Goal: Navigation & Orientation: Find specific page/section

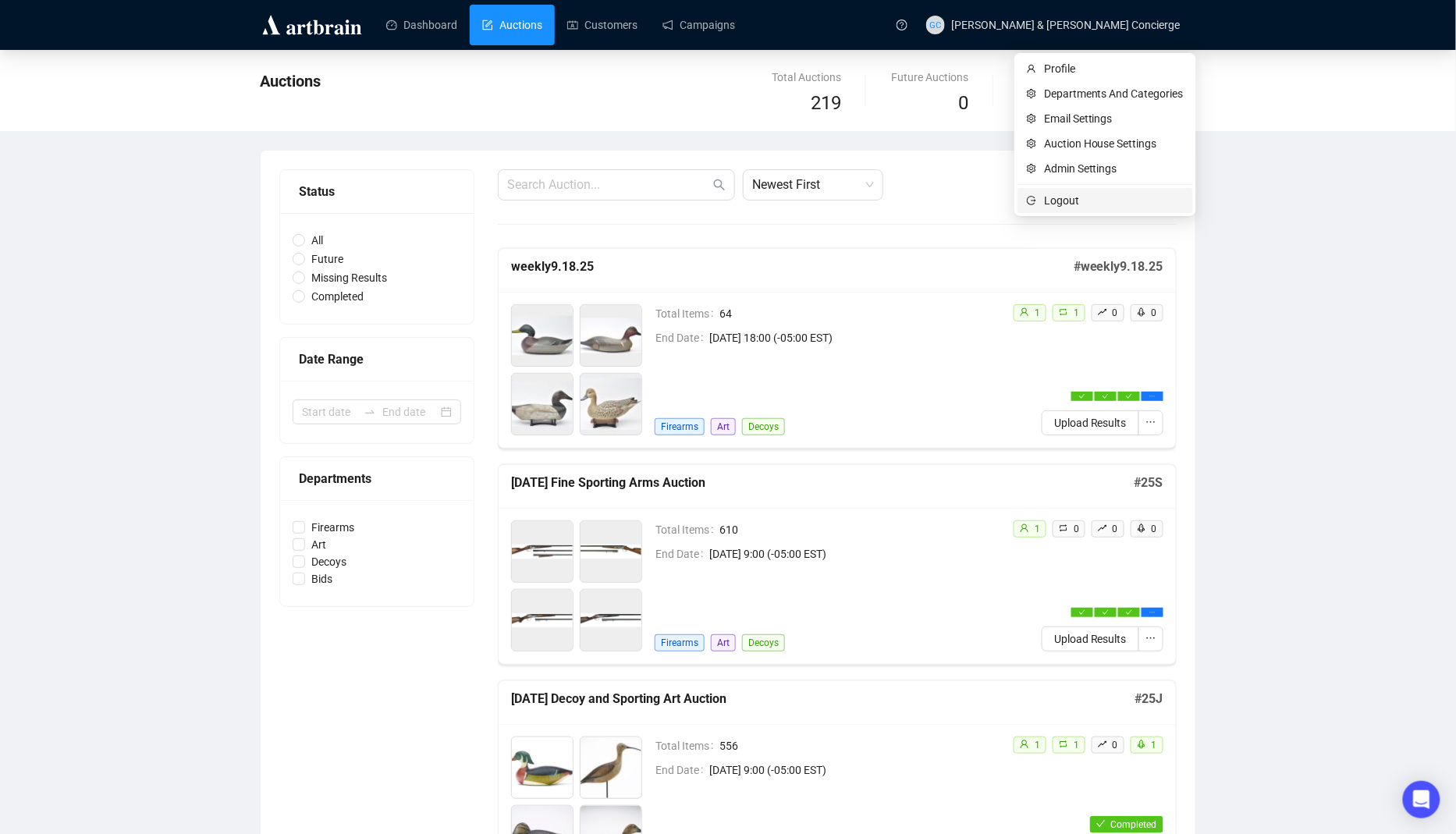
click at [1069, 197] on span "Logout" at bounding box center [1113, 200] width 140 height 17
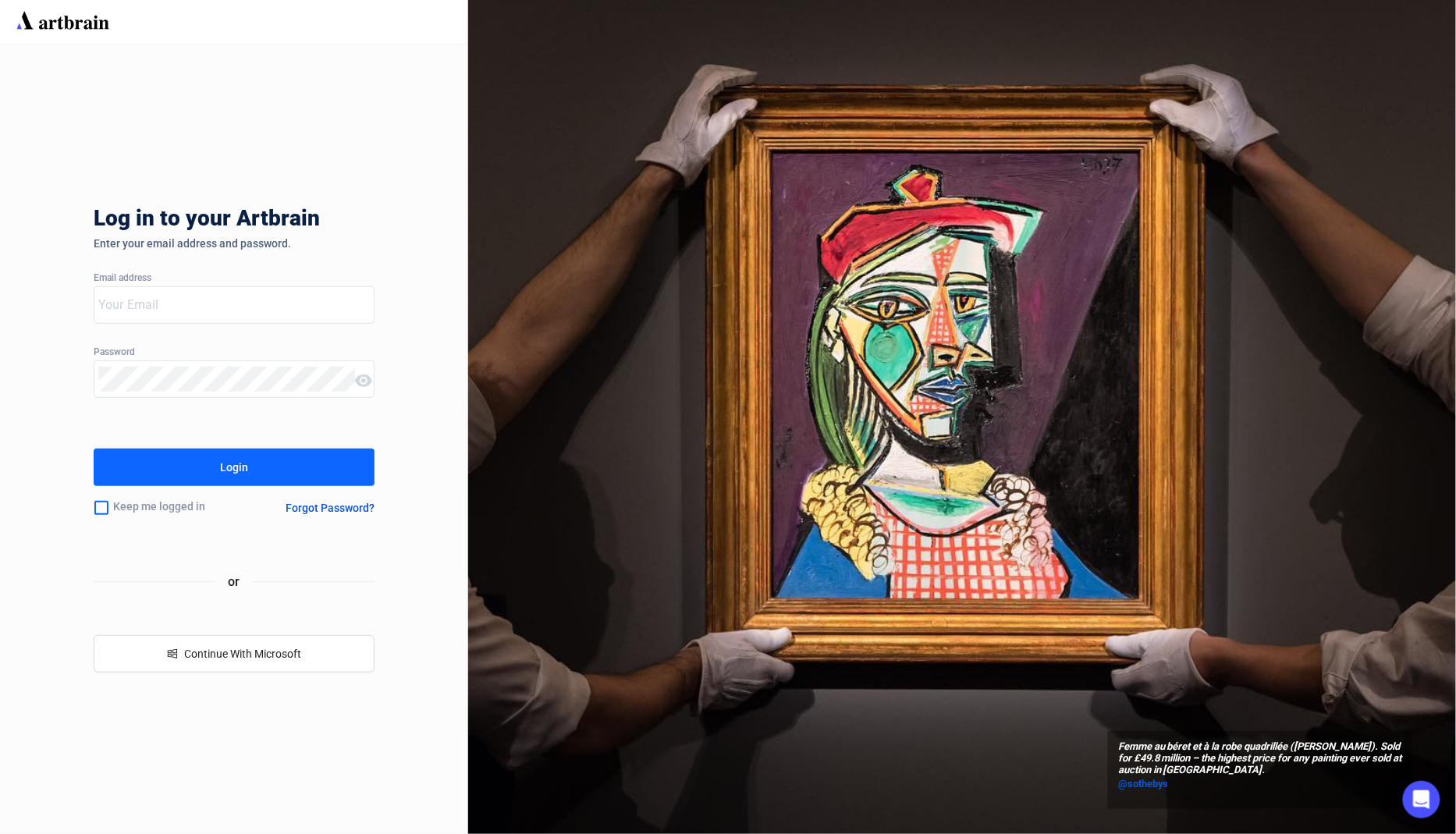
click at [314, 302] on input "email" at bounding box center [227, 305] width 257 height 25
type input "G"
type input "s"
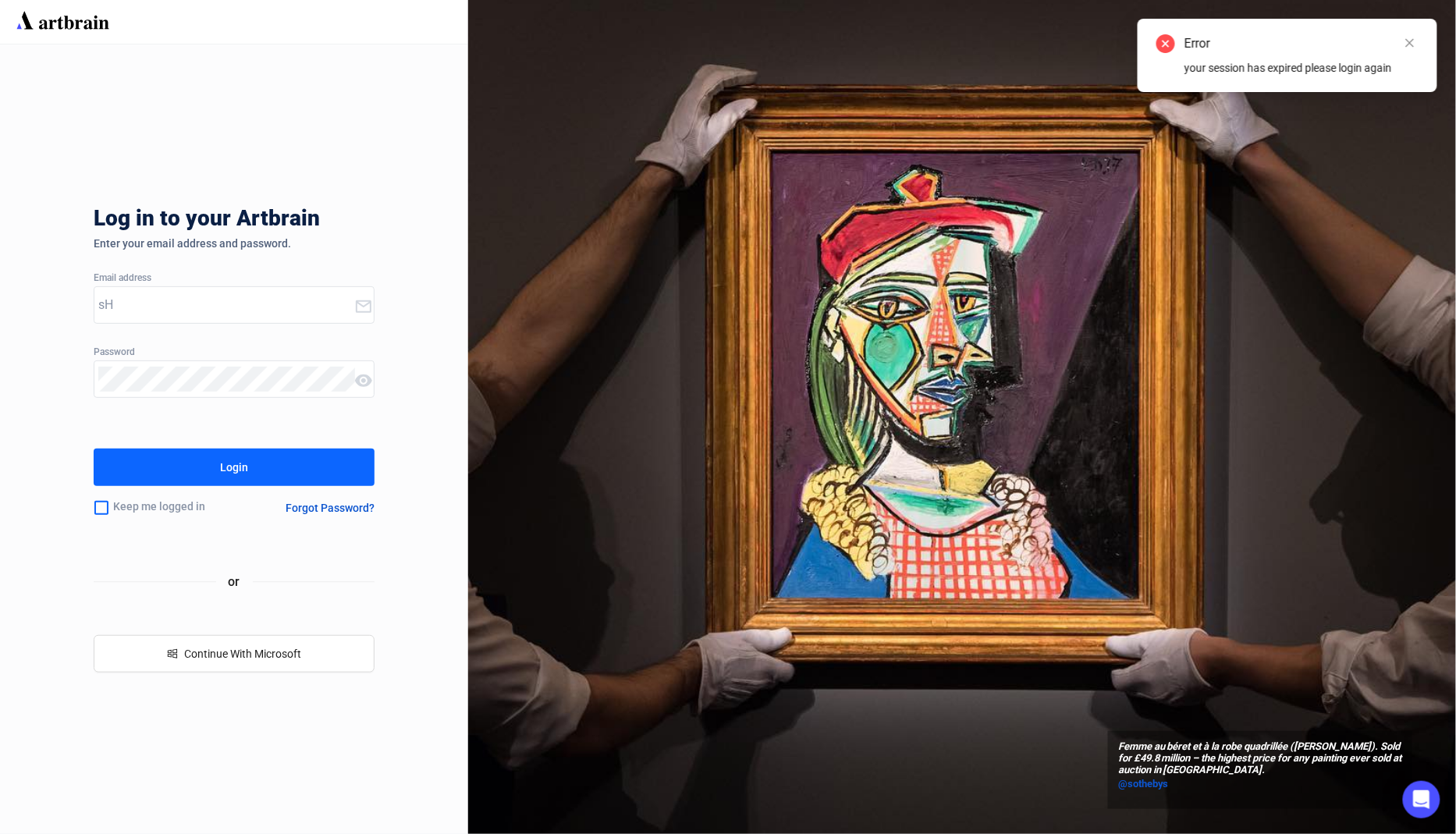
click at [257, 298] on input "sH" at bounding box center [227, 305] width 256 height 25
type input "s"
click at [242, 289] on div "[PERSON_NAME]" at bounding box center [224, 305] width 260 height 36
type input "[EMAIL_ADDRESS][DOMAIN_NAME]"
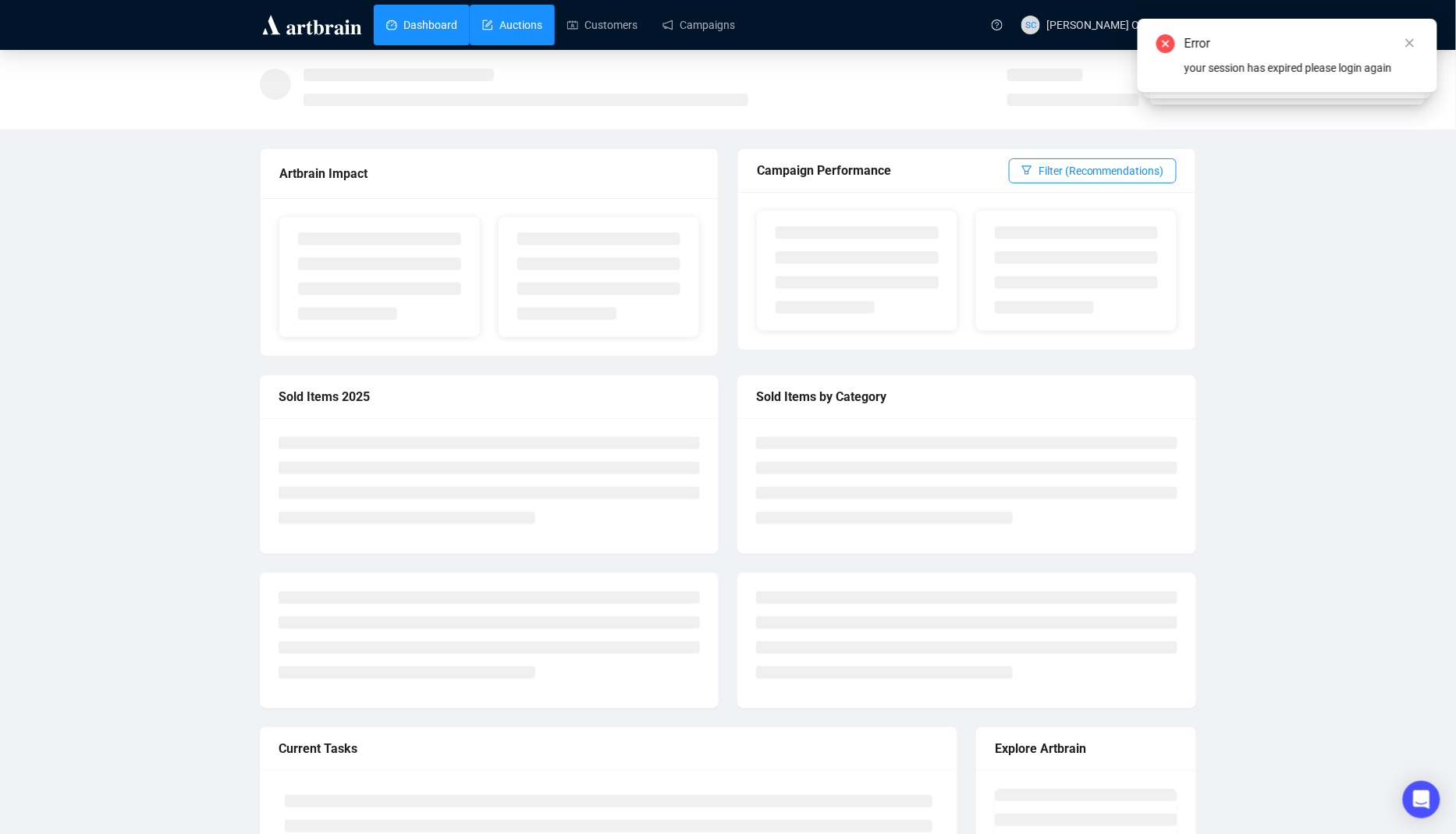
click at [534, 36] on link "Auctions" at bounding box center [513, 25] width 60 height 41
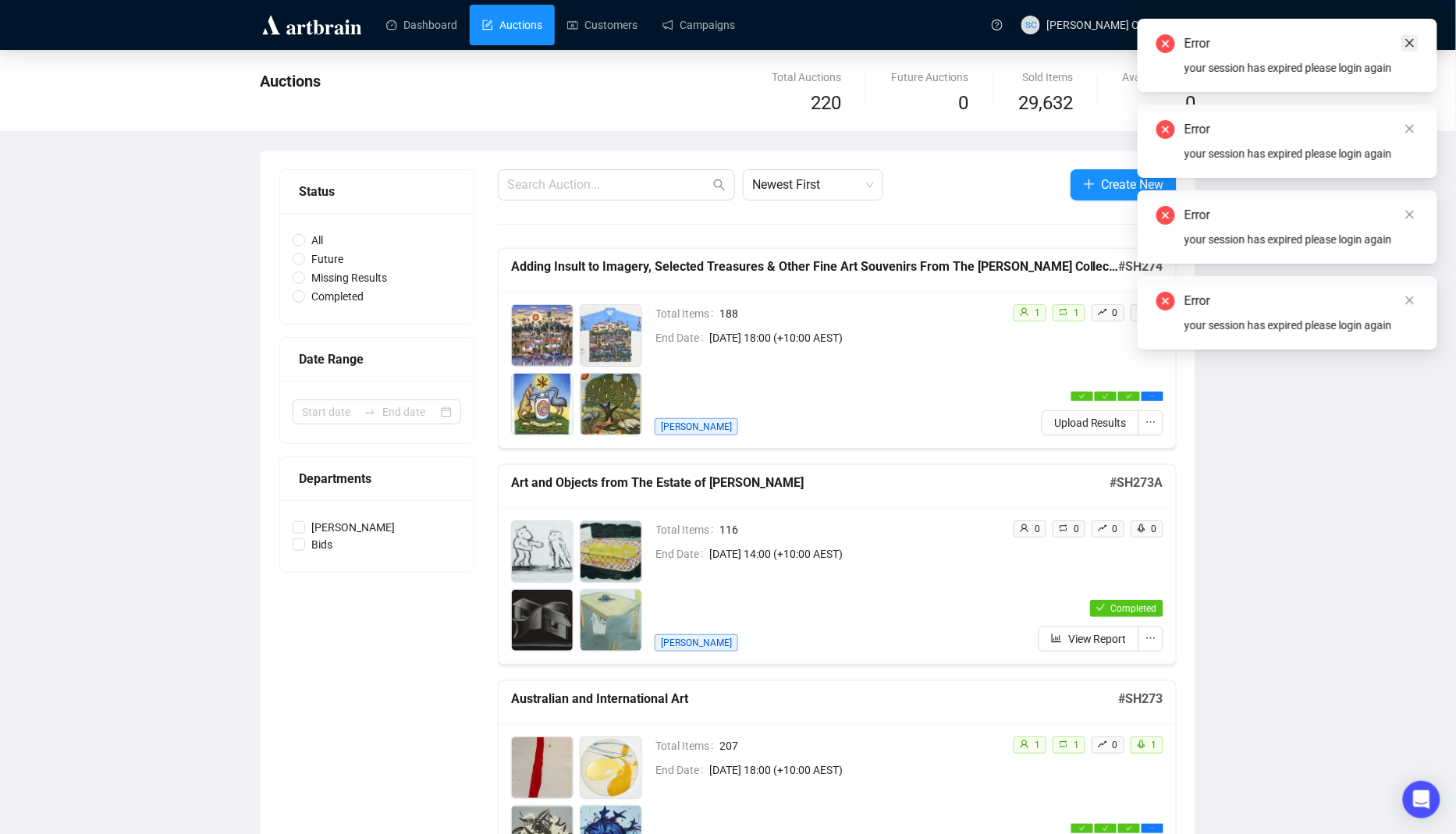
click at [1415, 37] on icon "close" at bounding box center [1410, 43] width 11 height 11
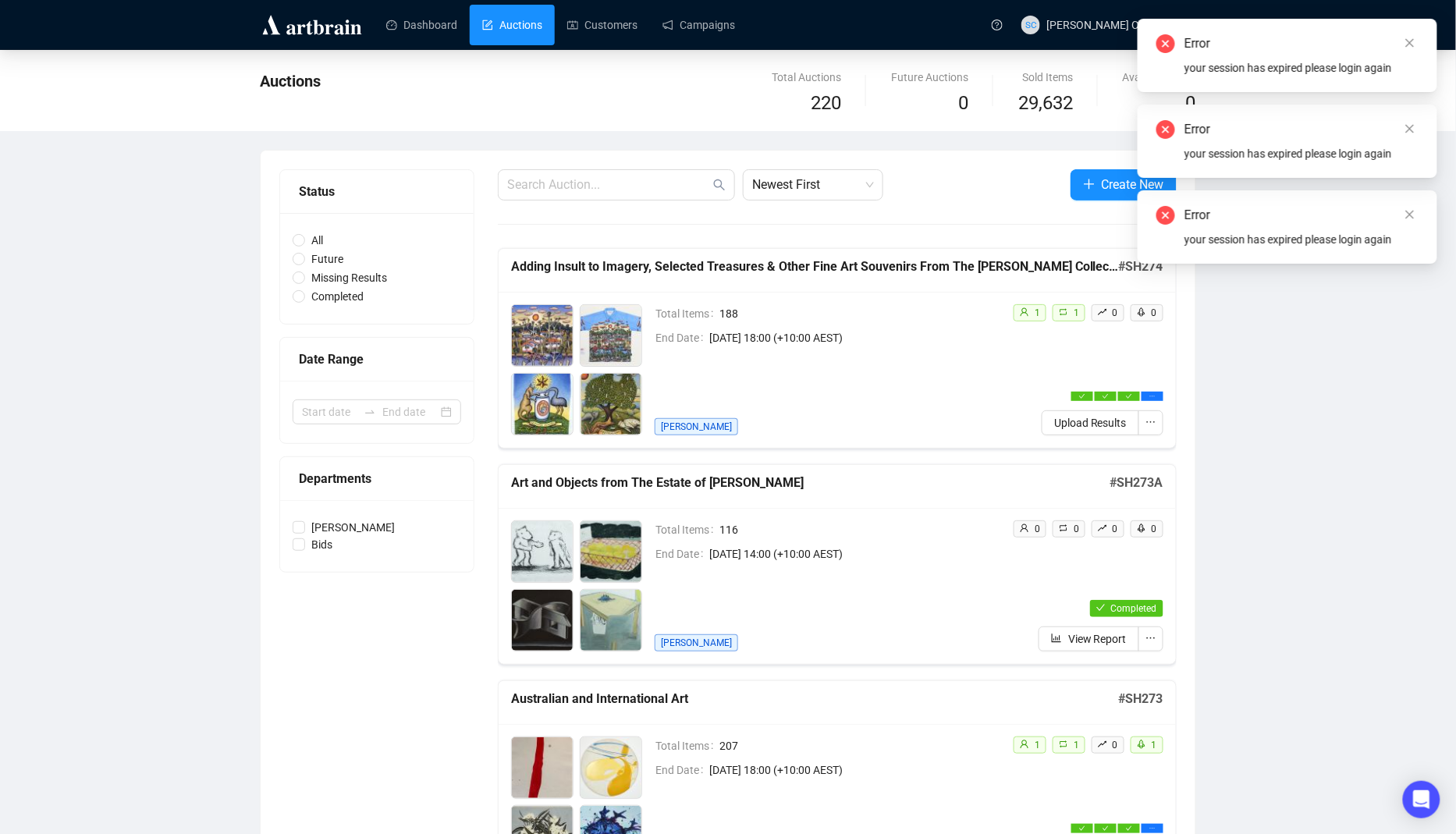
click at [1415, 37] on icon "close" at bounding box center [1410, 43] width 11 height 11
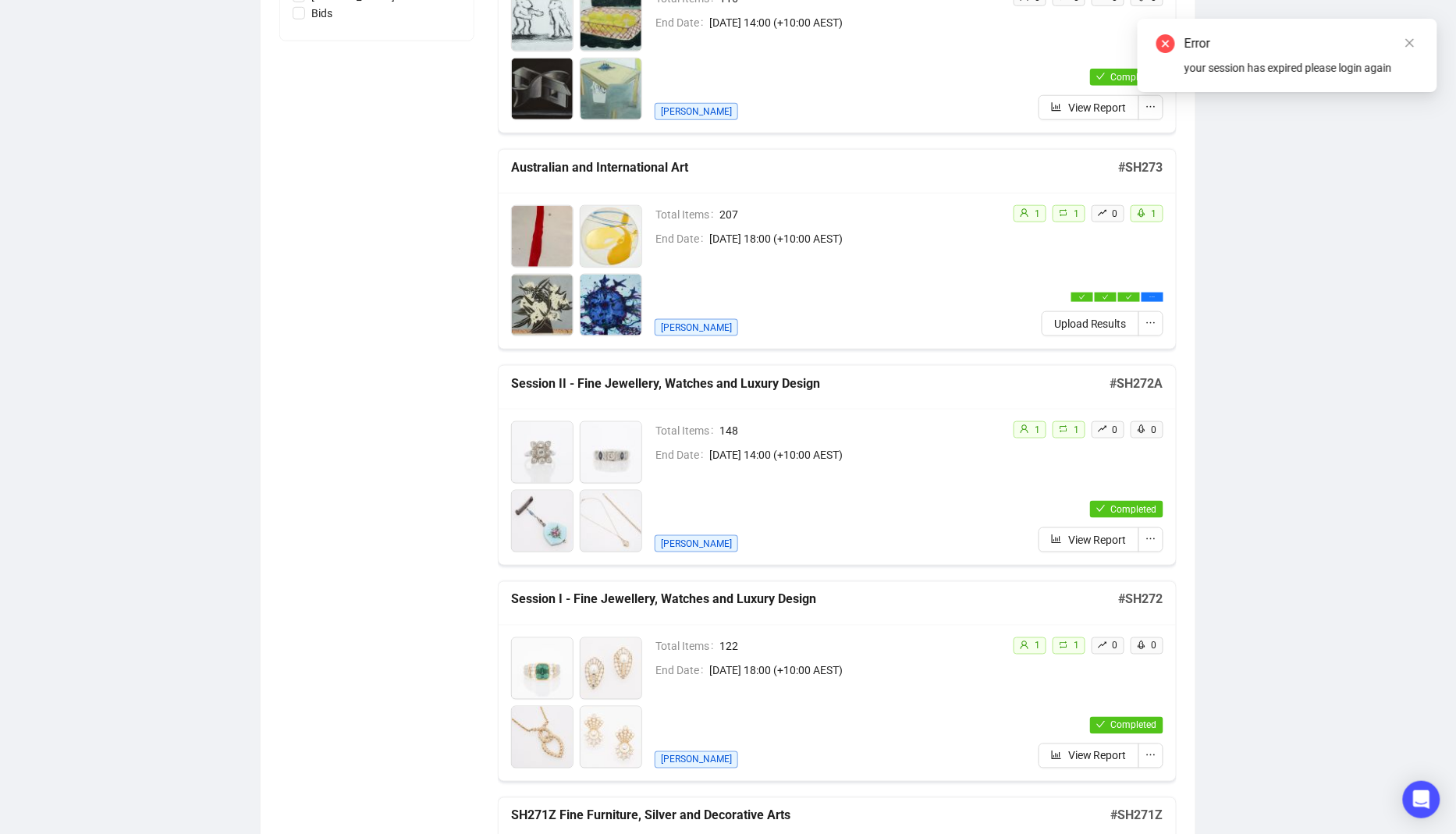
scroll to position [517, 0]
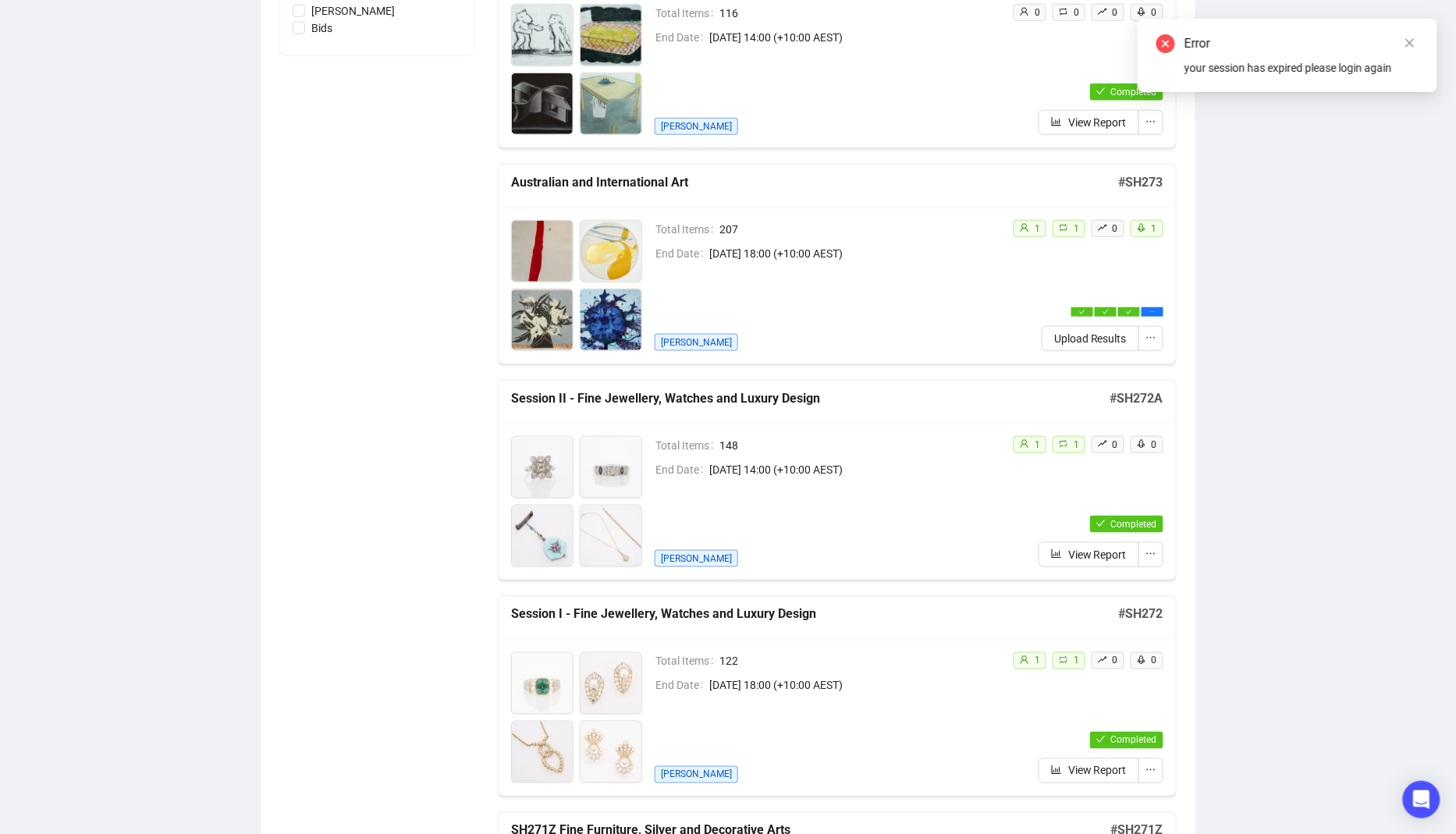
click at [861, 487] on div "Total Items 148 End Date [DATE] 14:00 (+10:00 AEST) [PERSON_NAME]" at bounding box center [827, 502] width 346 height 131
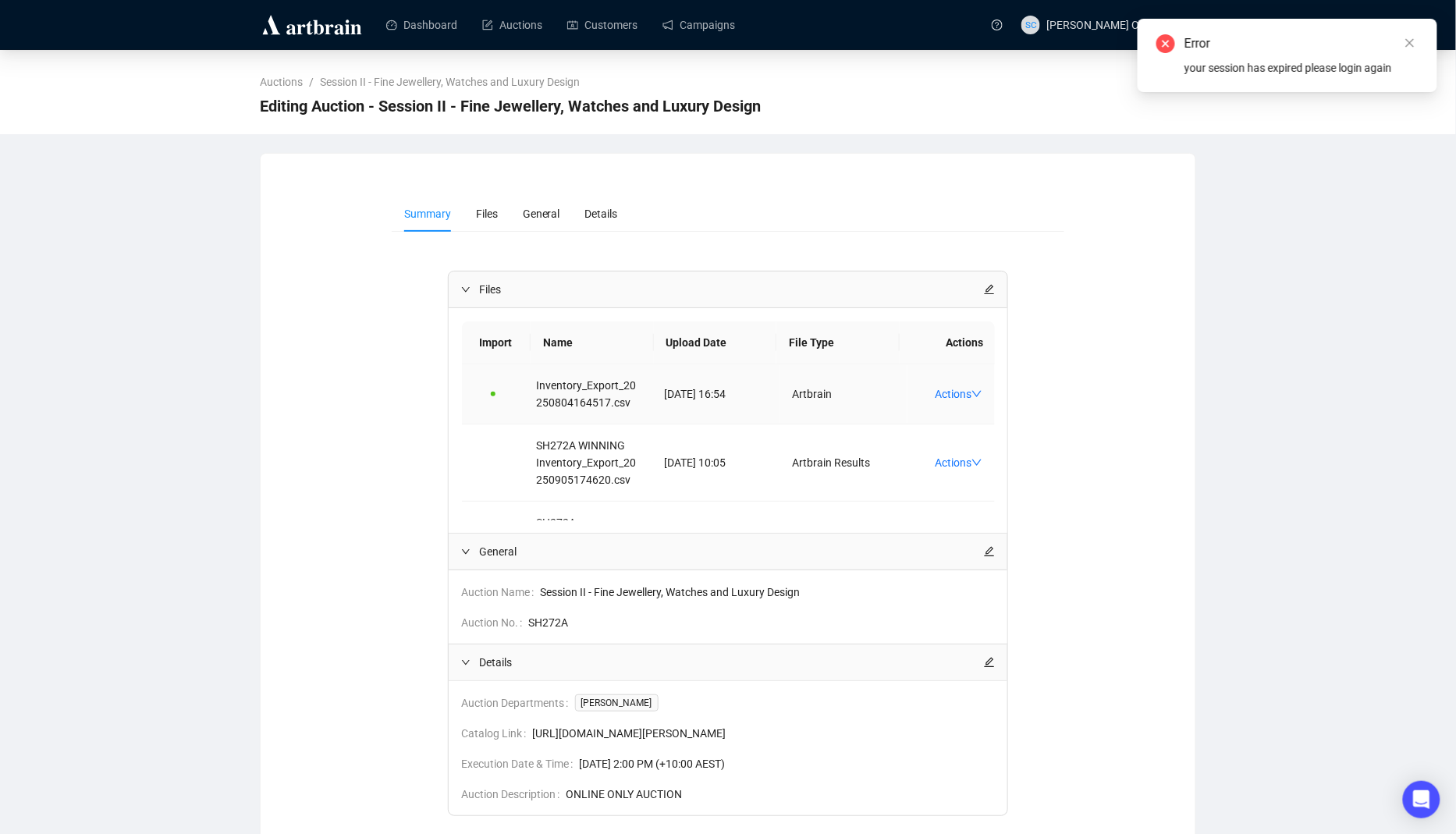
scroll to position [74, 0]
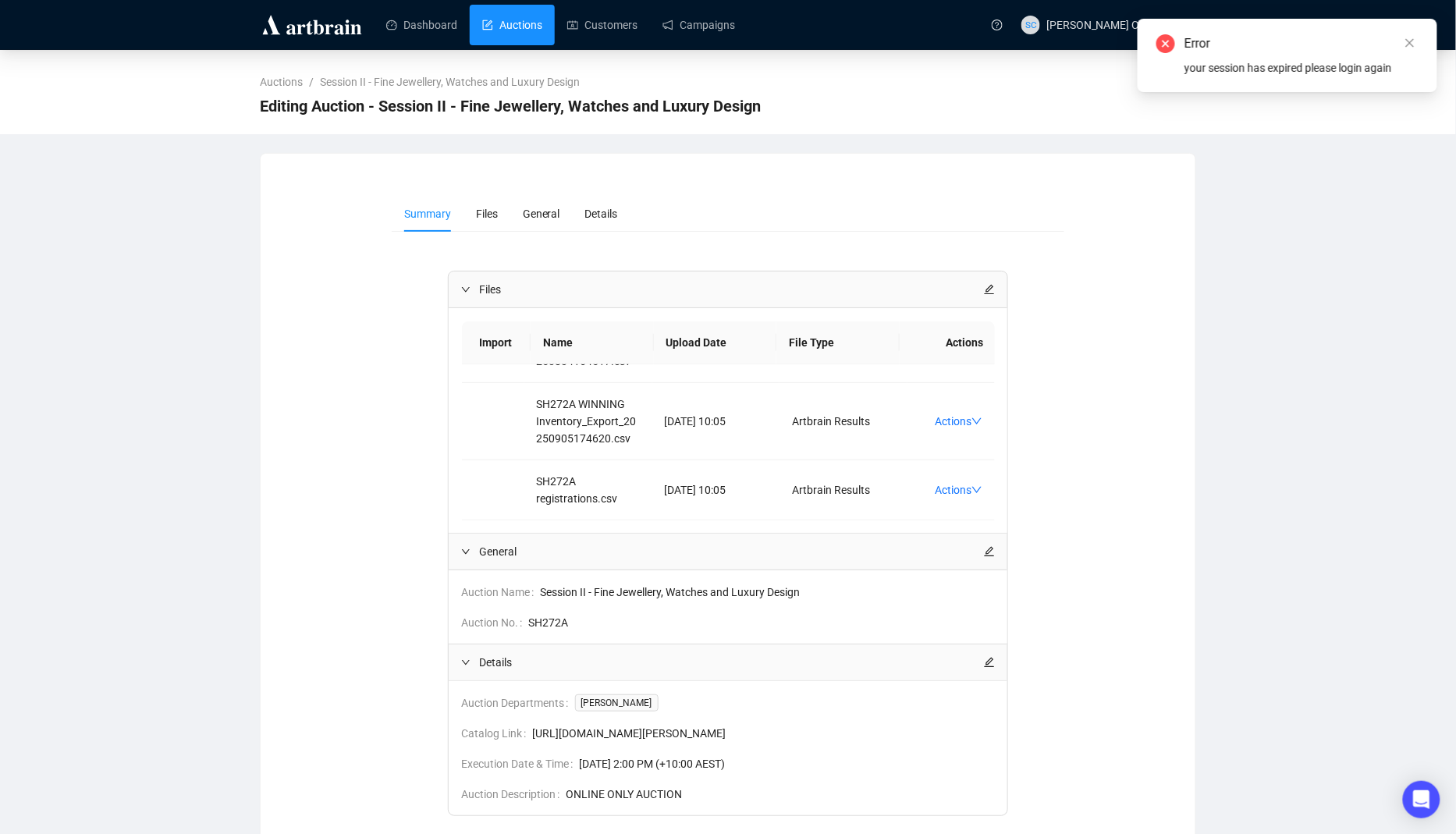
click at [542, 43] on link "Auctions" at bounding box center [513, 25] width 60 height 41
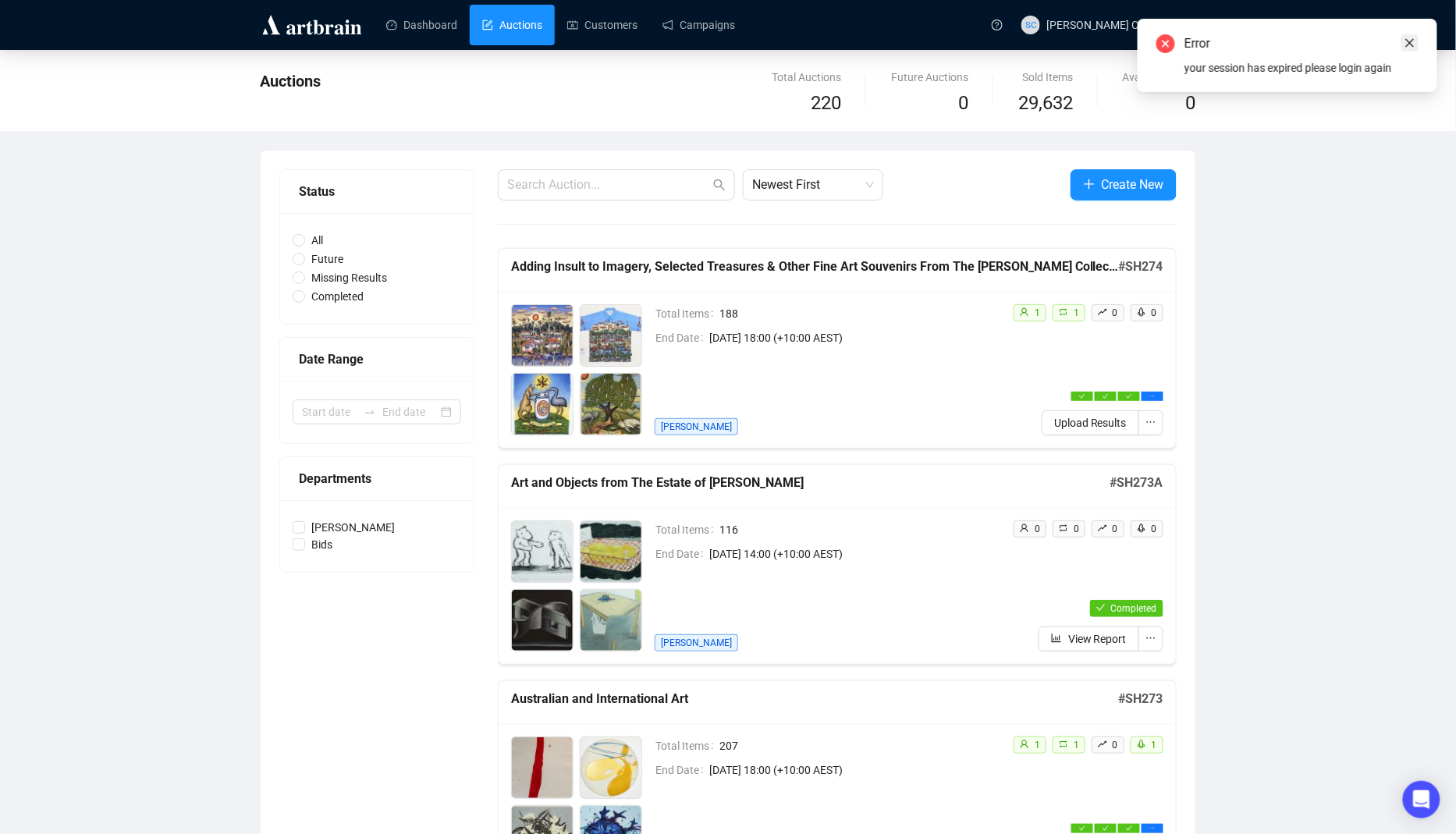
click at [1411, 50] on link "Close" at bounding box center [1410, 43] width 17 height 17
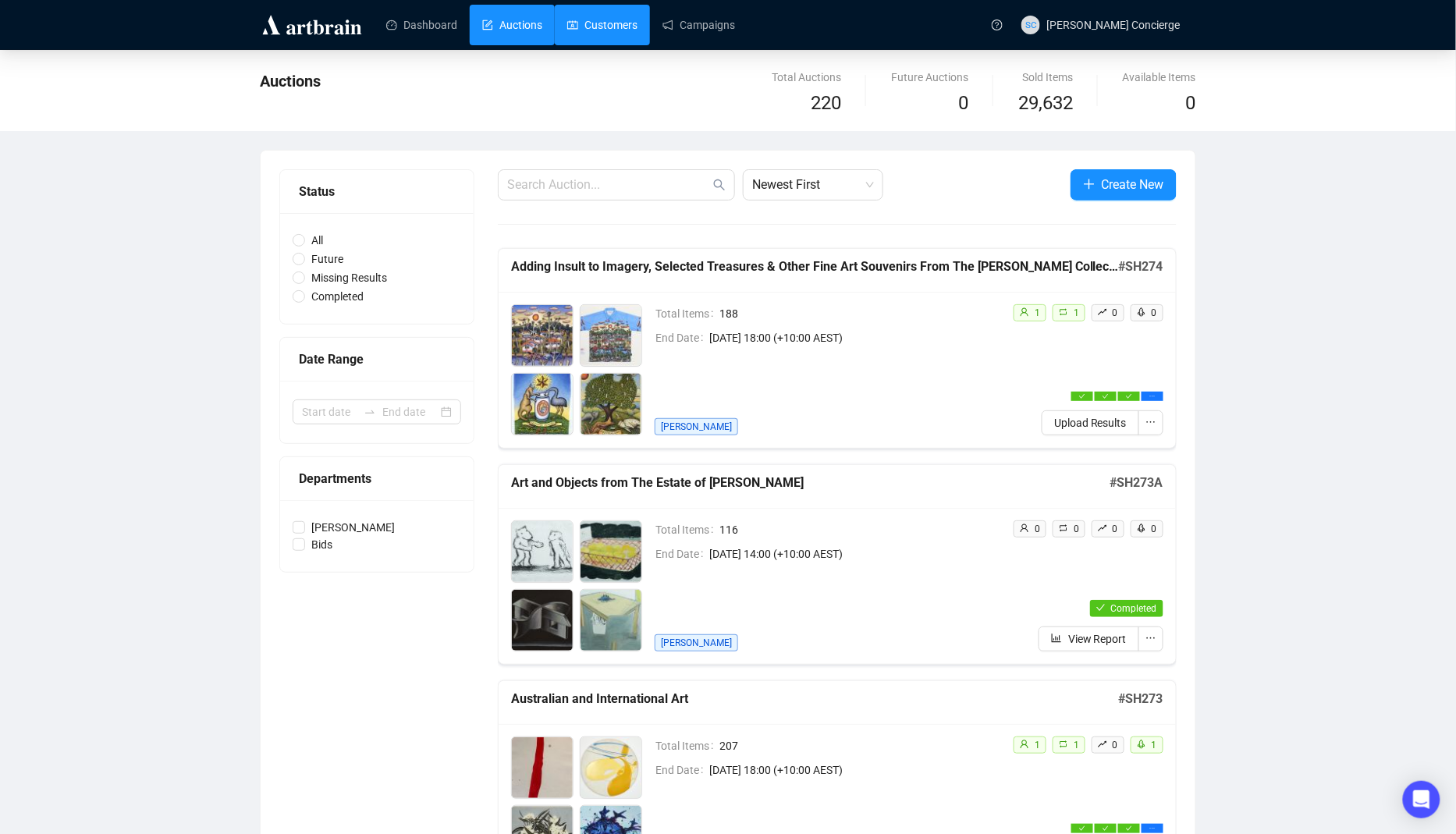
click at [637, 29] on link "Customers" at bounding box center [602, 25] width 70 height 41
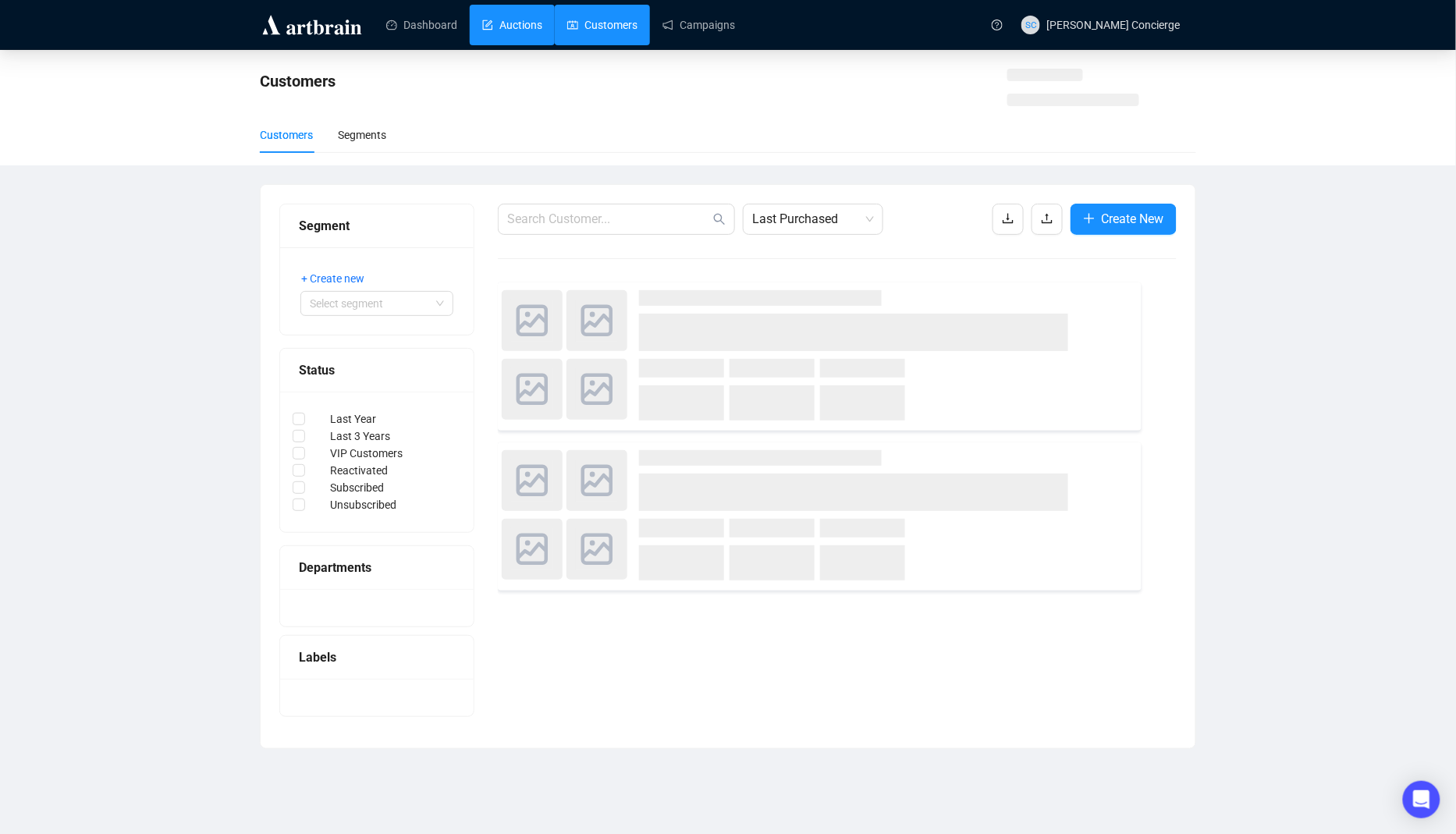
click at [542, 25] on link "Auctions" at bounding box center [513, 25] width 60 height 41
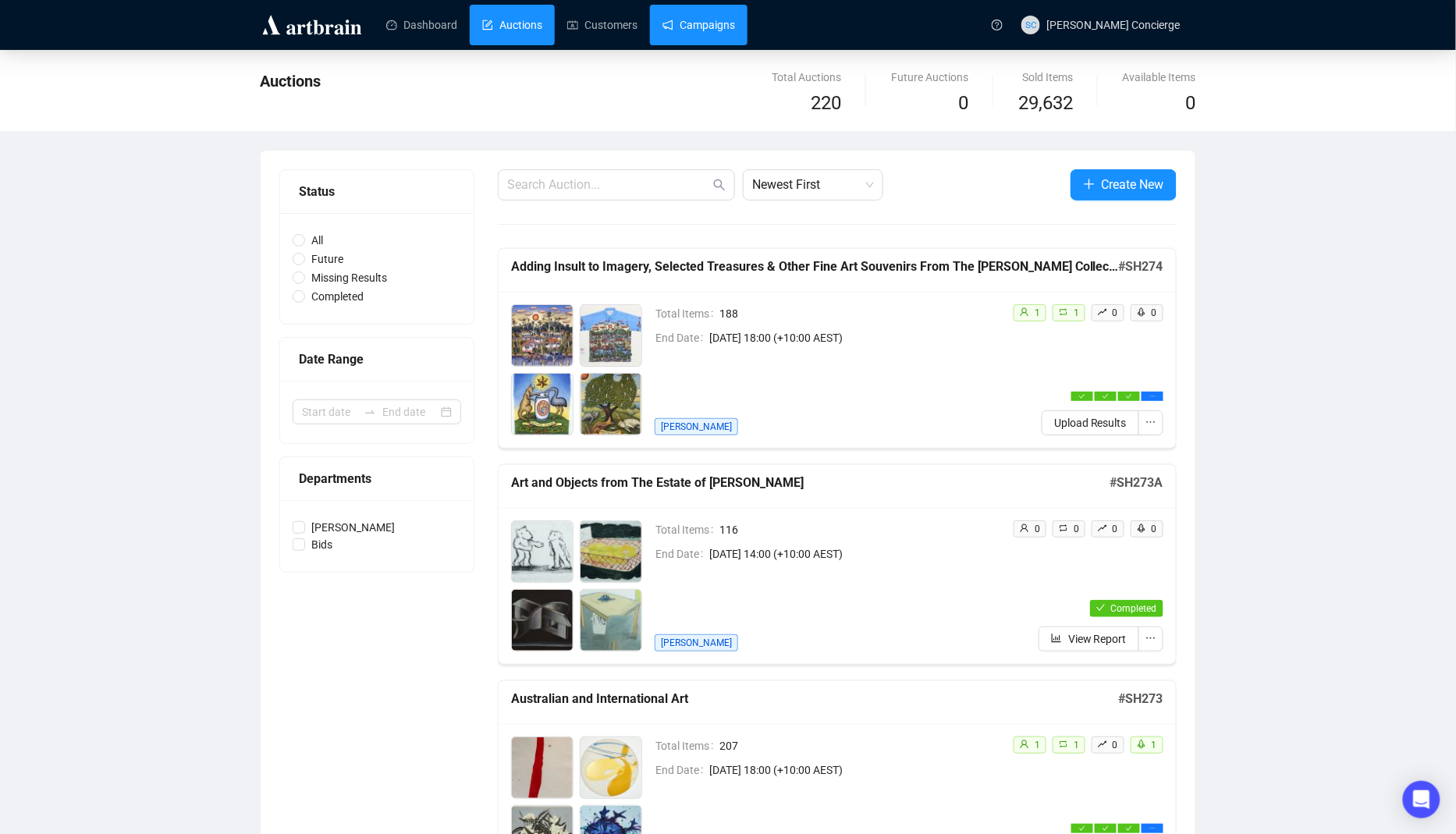
click at [684, 21] on link "Campaigns" at bounding box center [698, 25] width 72 height 41
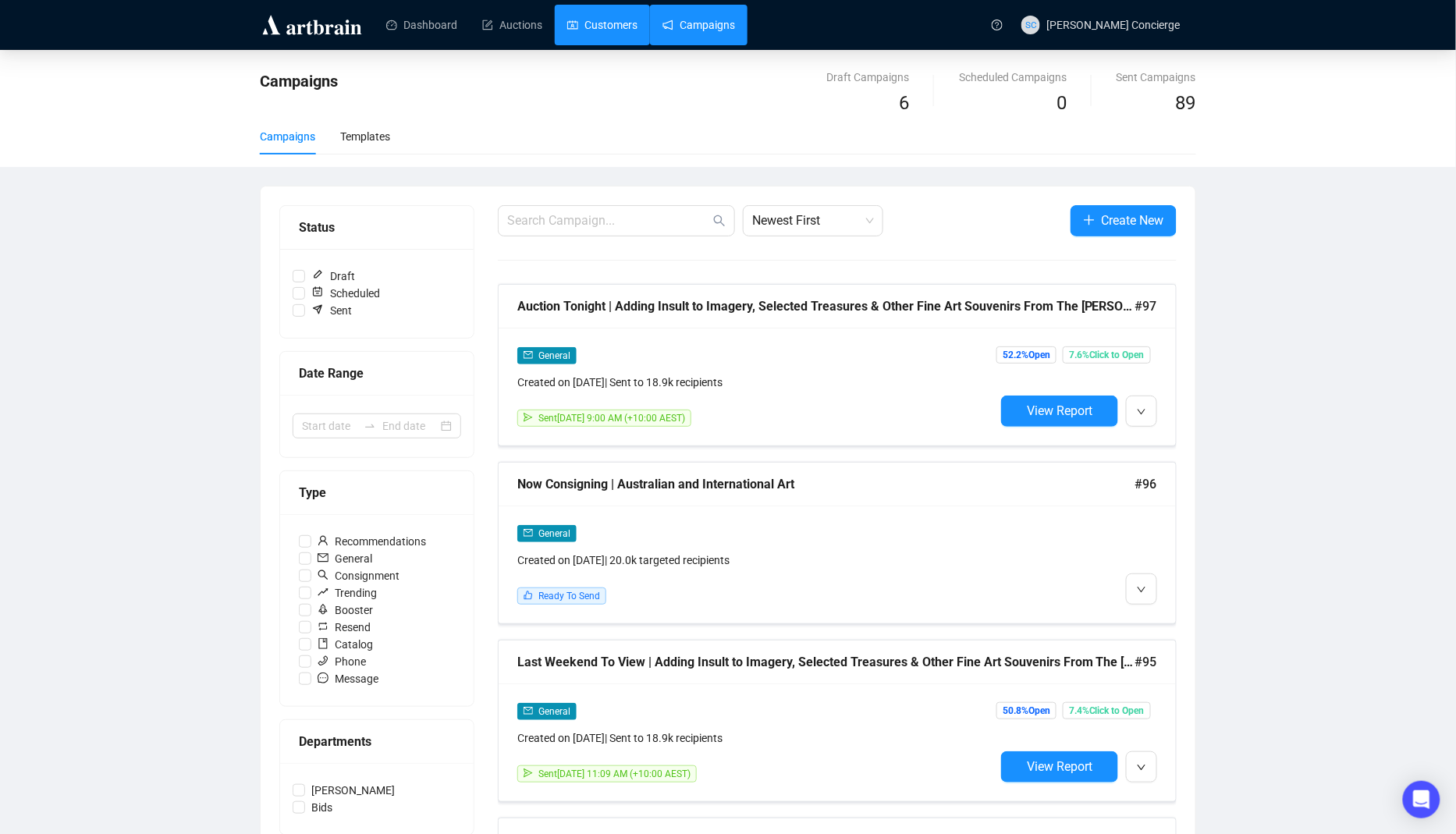
click at [579, 18] on link "Customers" at bounding box center [602, 25] width 70 height 41
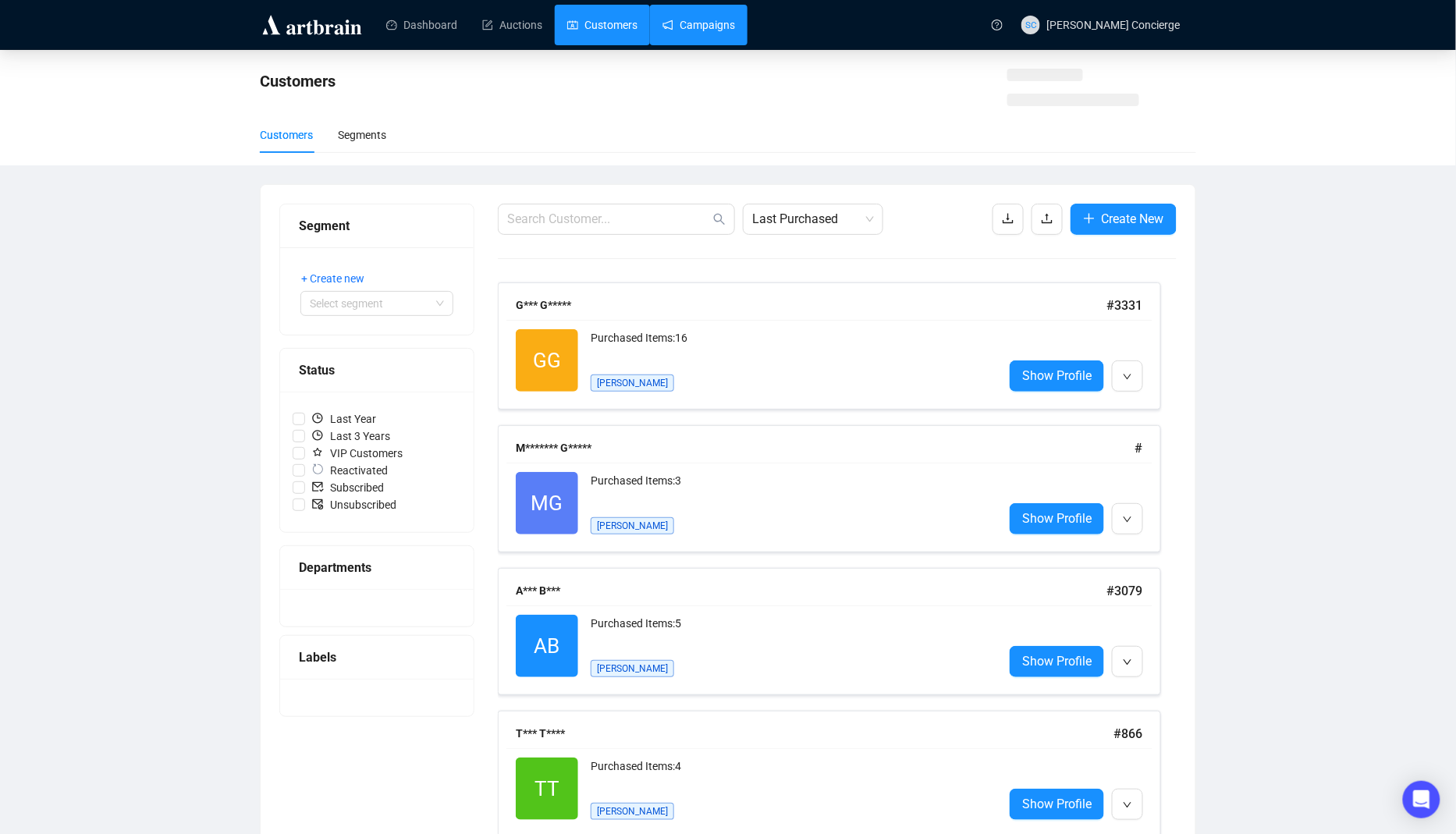
click at [675, 26] on link "Campaigns" at bounding box center [698, 25] width 72 height 41
